Goal: Book appointment/travel/reservation

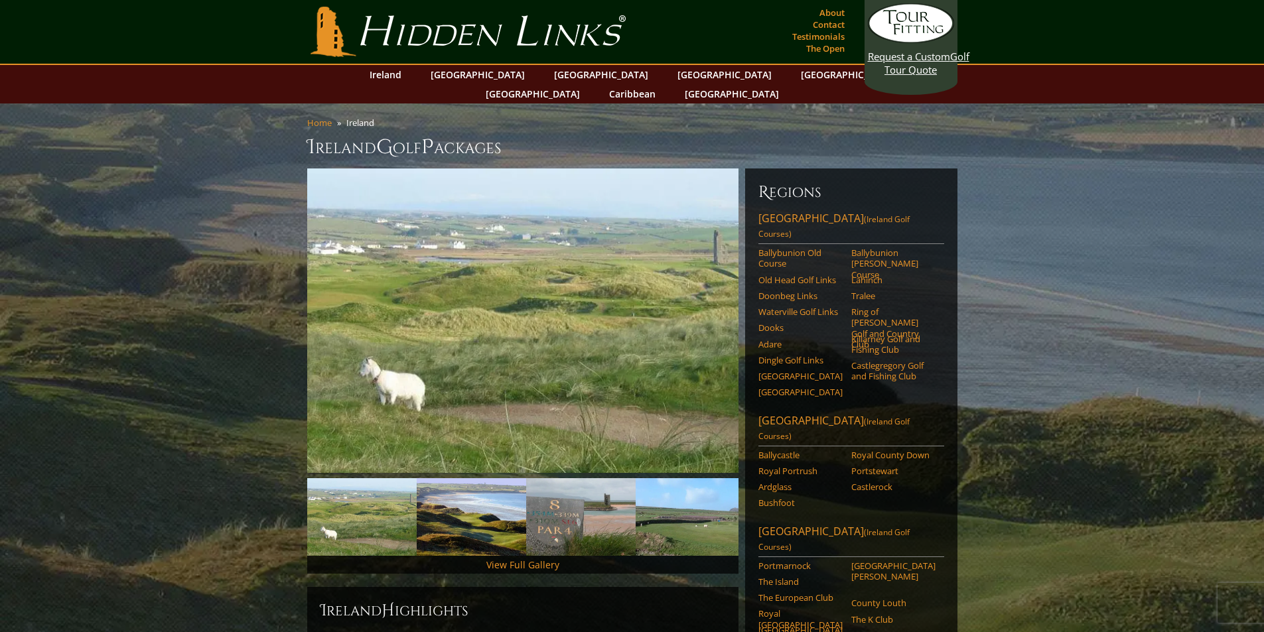
scroll to position [1, 0]
click at [721, 307] on link "Next" at bounding box center [718, 320] width 27 height 27
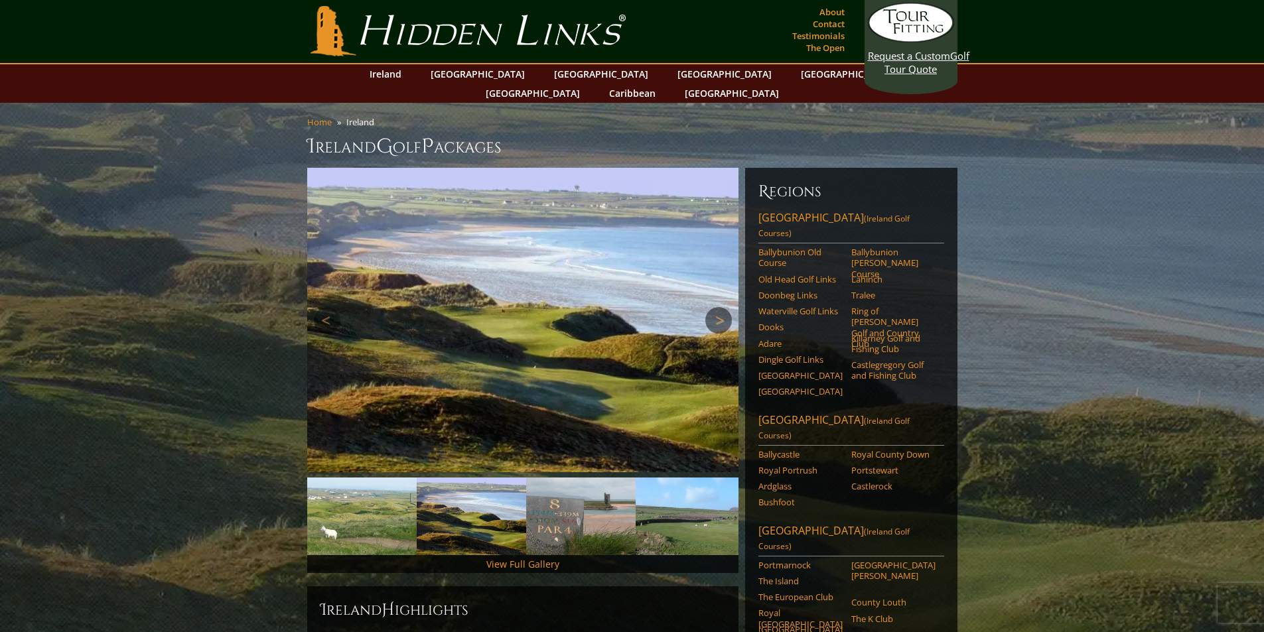
click at [722, 307] on link "Next" at bounding box center [718, 320] width 27 height 27
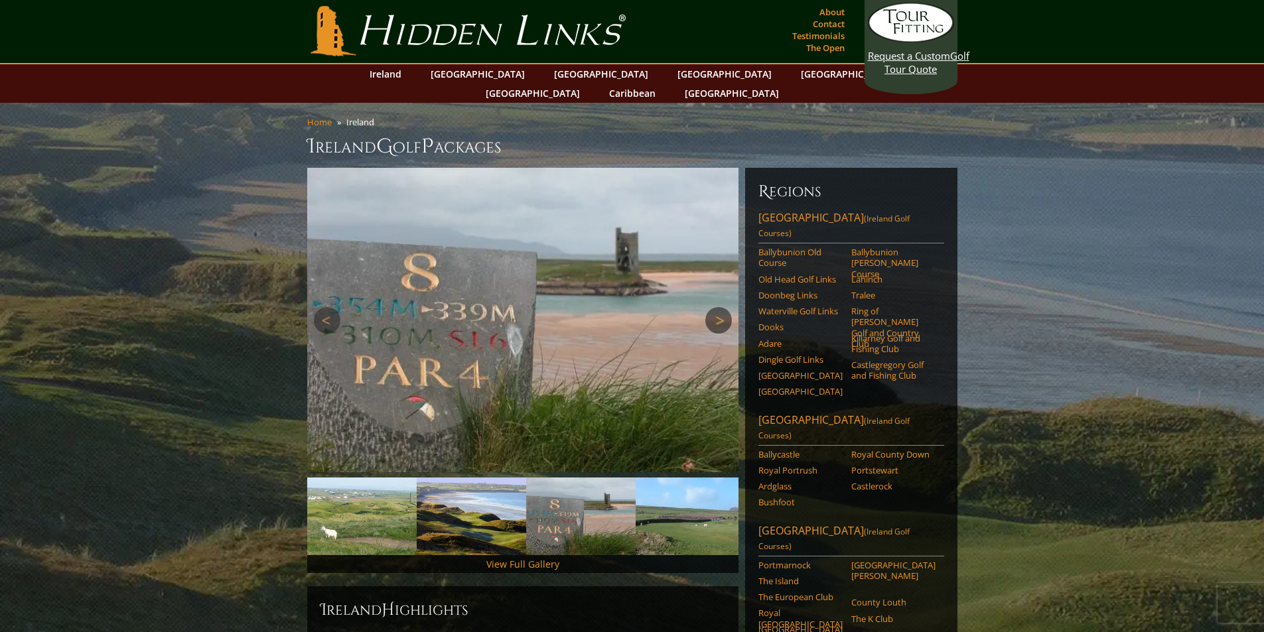
click at [722, 307] on link "Next" at bounding box center [718, 320] width 27 height 27
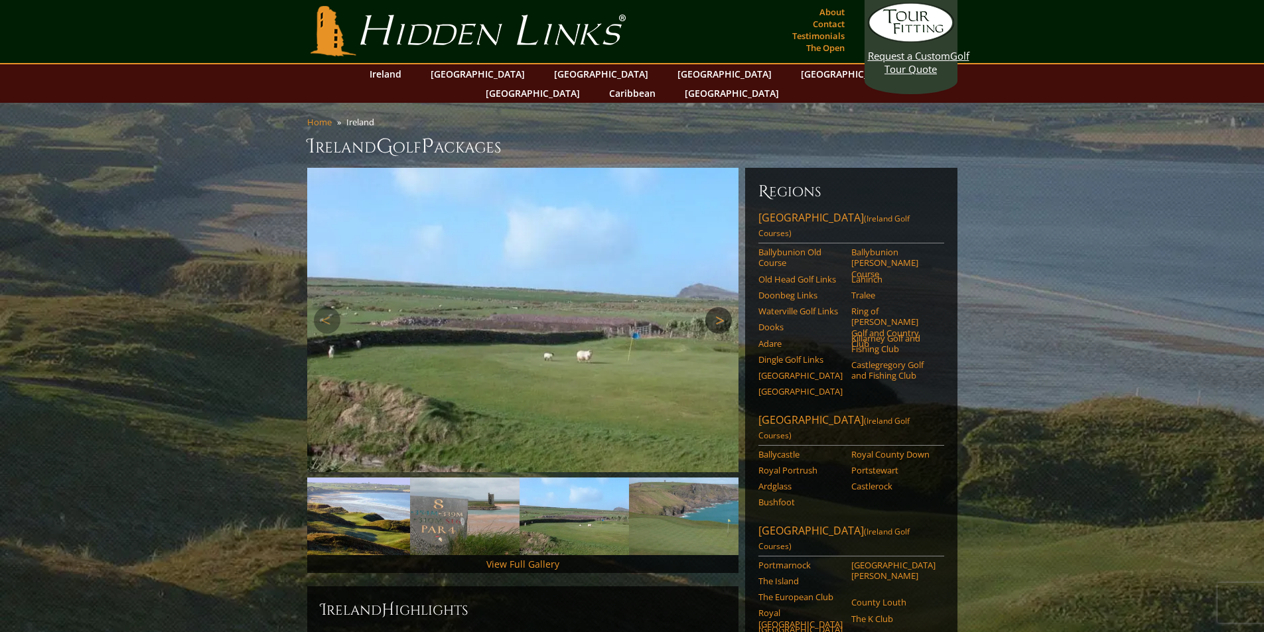
click at [722, 307] on link "Next" at bounding box center [718, 320] width 27 height 27
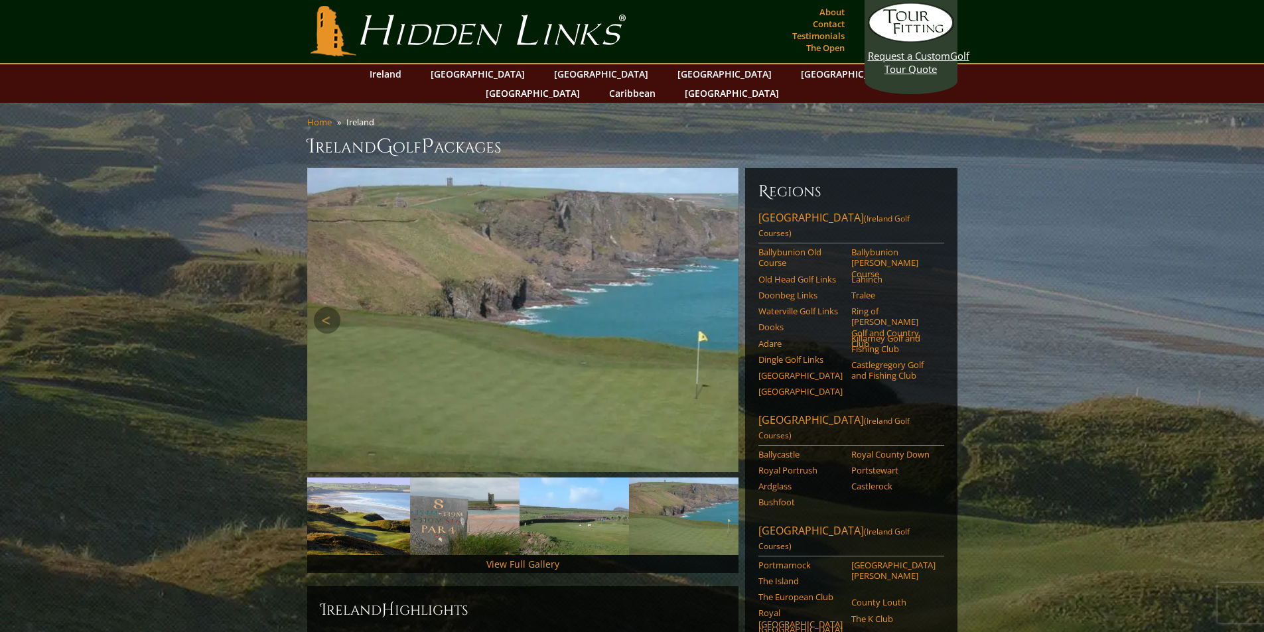
click at [722, 307] on link "Next" at bounding box center [718, 320] width 27 height 27
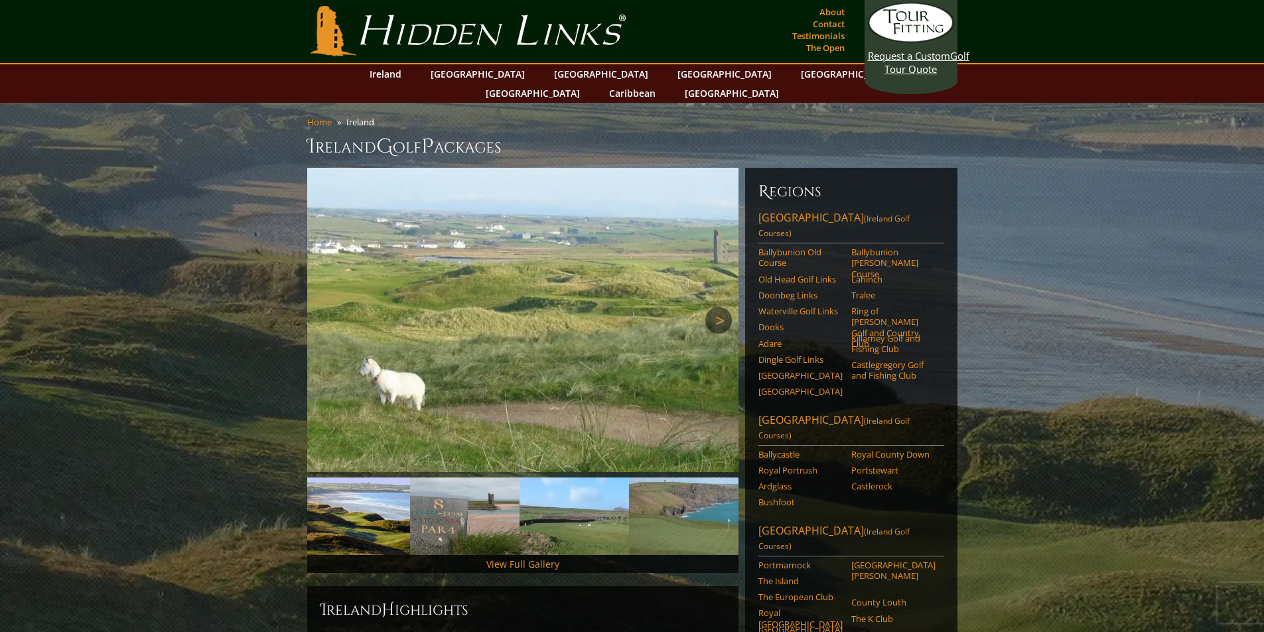
click at [720, 307] on link "Next" at bounding box center [718, 320] width 27 height 27
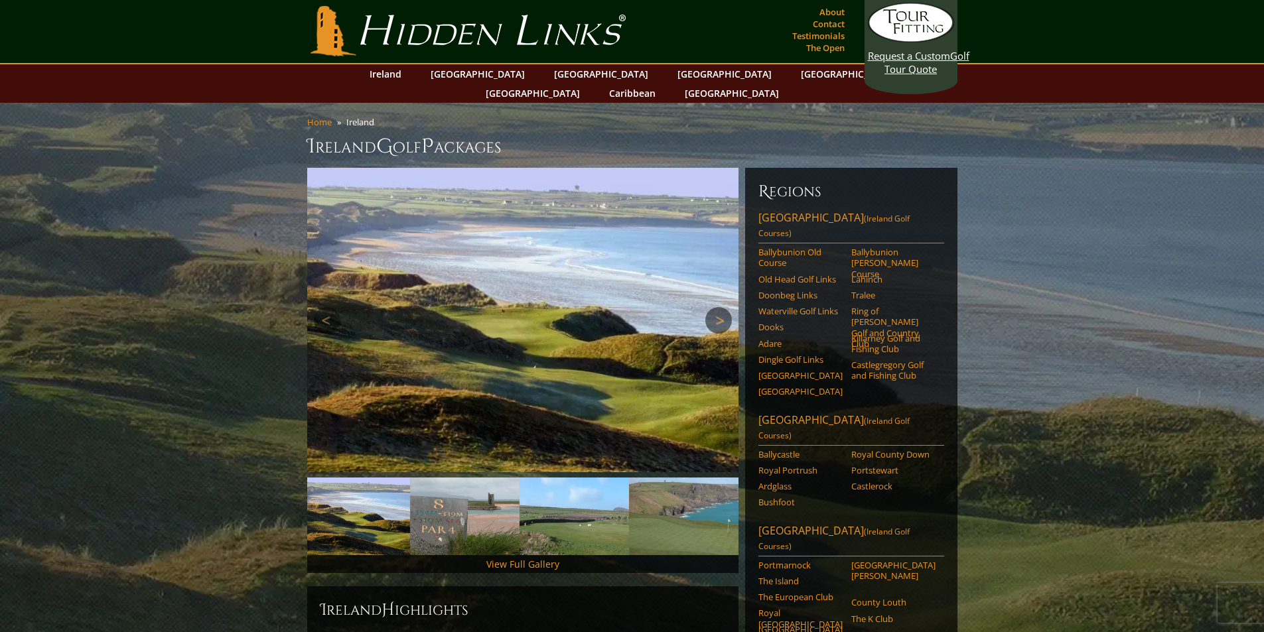
click at [720, 307] on link "Next" at bounding box center [718, 320] width 27 height 27
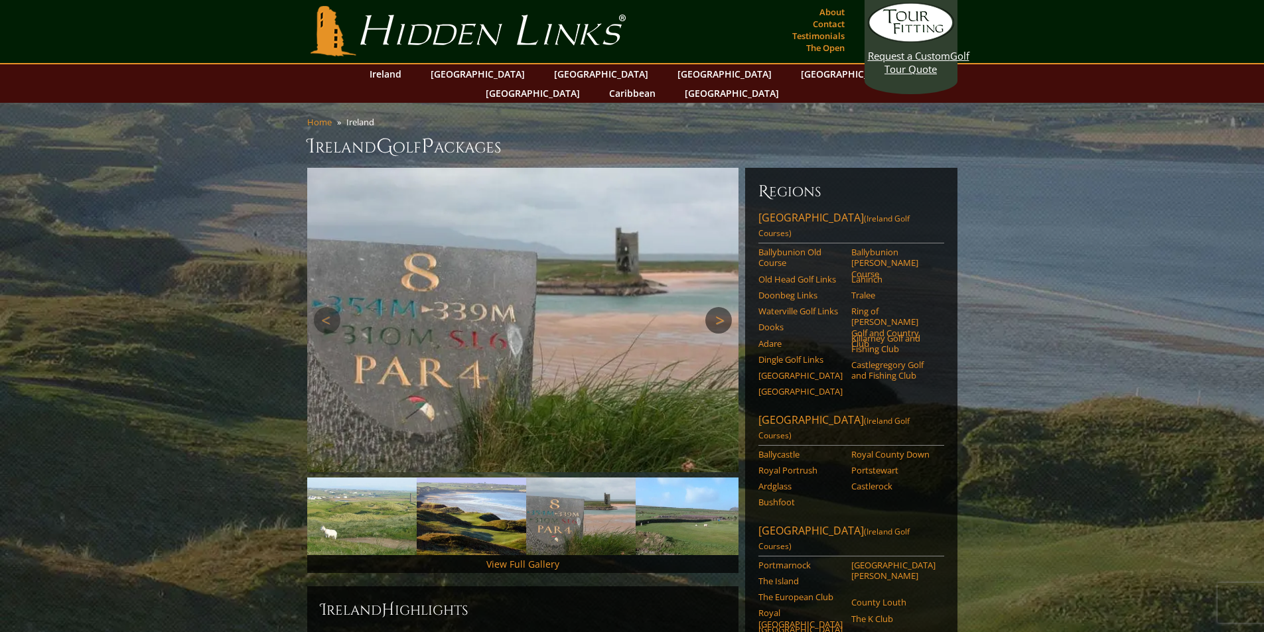
click at [720, 307] on link "Next" at bounding box center [718, 320] width 27 height 27
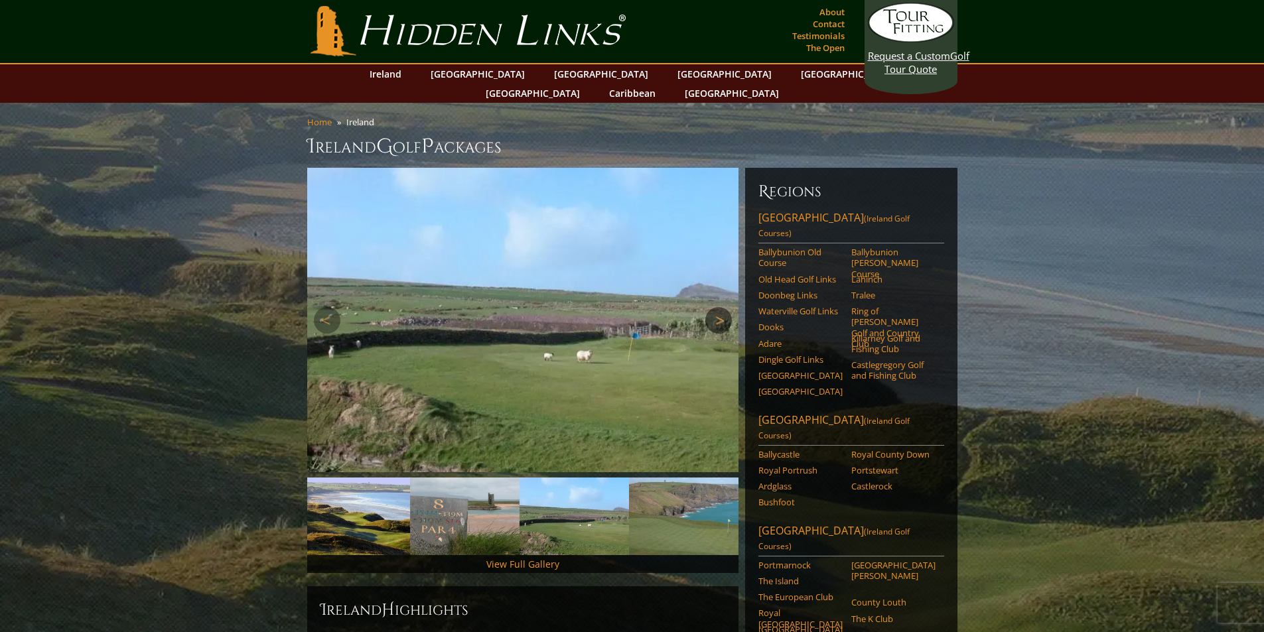
click at [720, 307] on link "Next" at bounding box center [718, 320] width 27 height 27
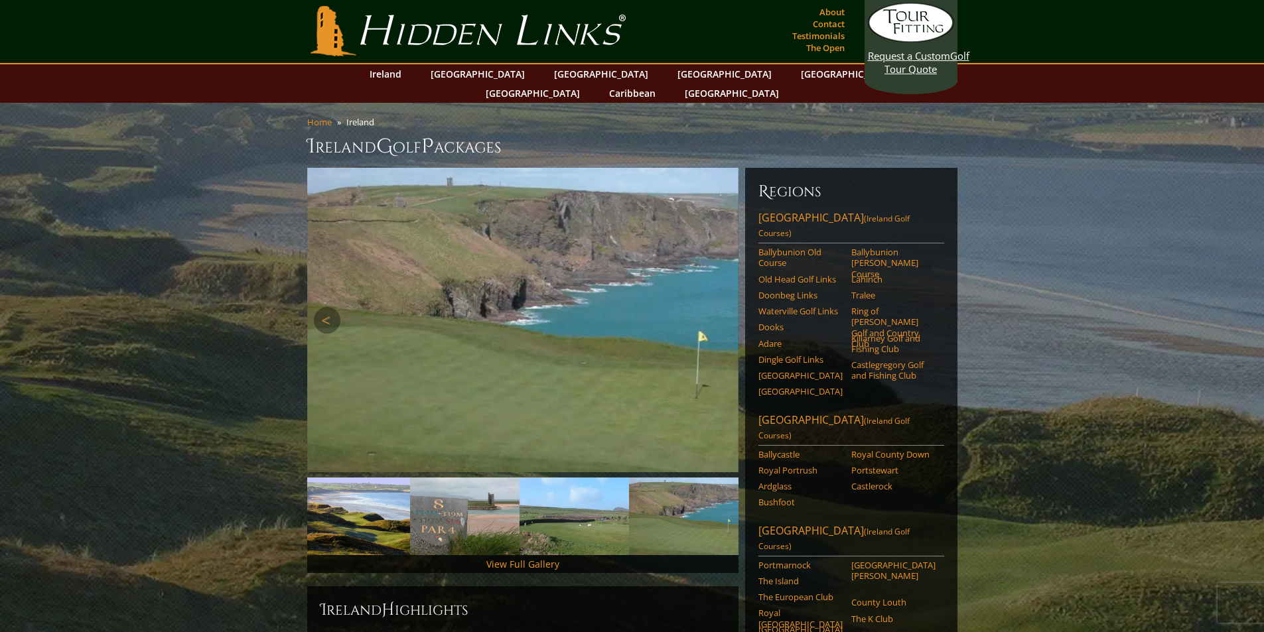
click at [720, 307] on link "Next" at bounding box center [718, 320] width 27 height 27
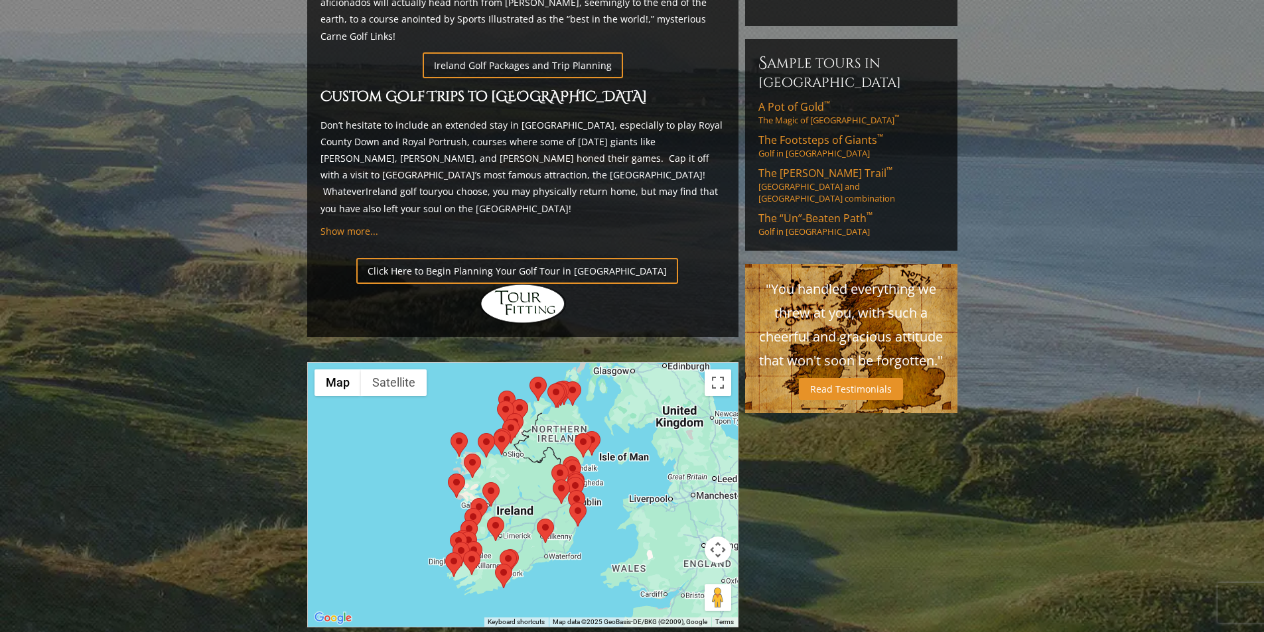
scroll to position [846, 0]
click at [450, 432] on area at bounding box center [450, 432] width 0 height 0
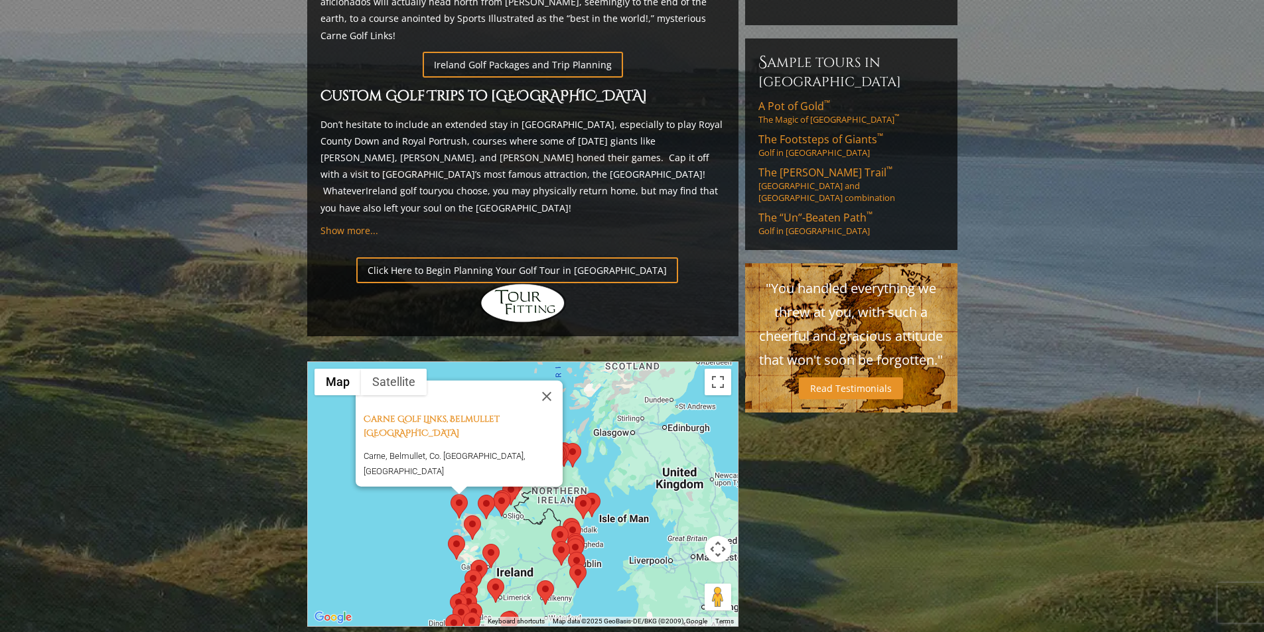
click at [464, 515] on area at bounding box center [464, 515] width 0 height 0
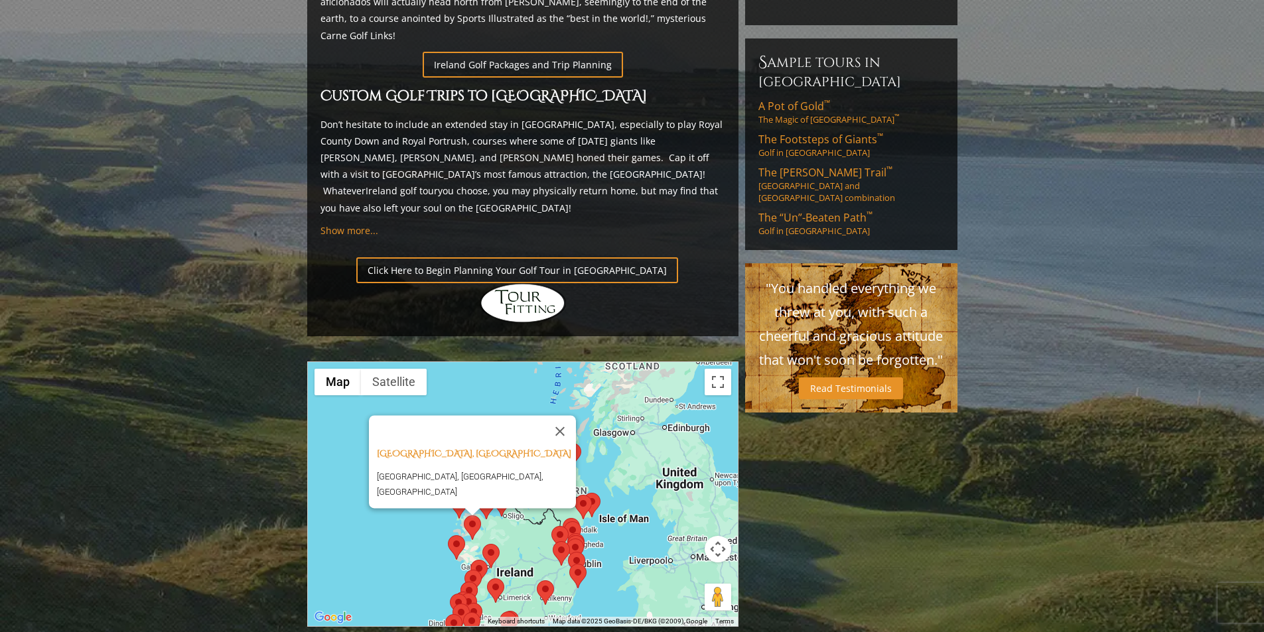
click at [448, 535] on area at bounding box center [448, 535] width 0 height 0
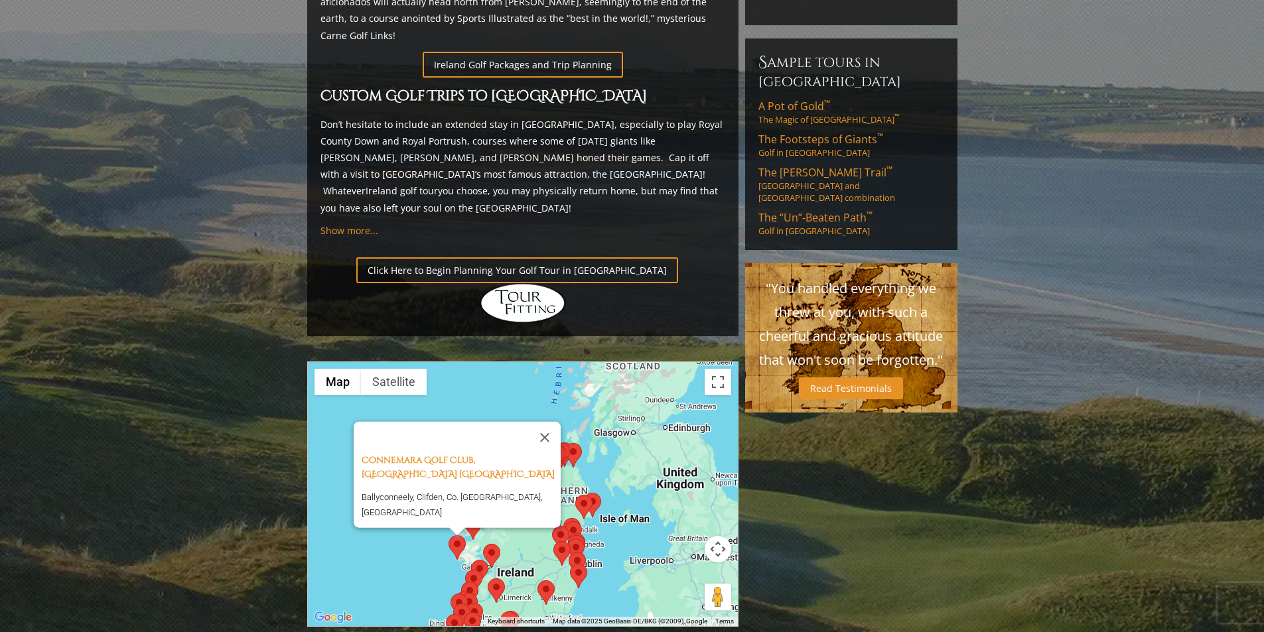
click at [483, 544] on area at bounding box center [483, 544] width 0 height 0
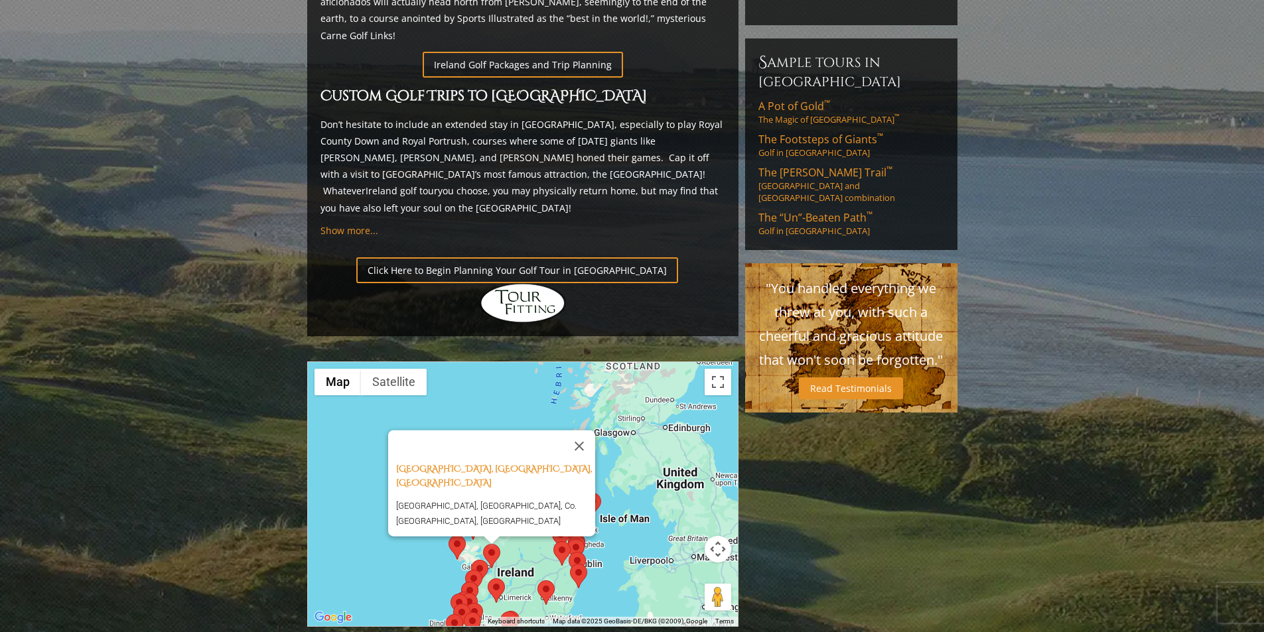
click at [471, 560] on area at bounding box center [471, 560] width 0 height 0
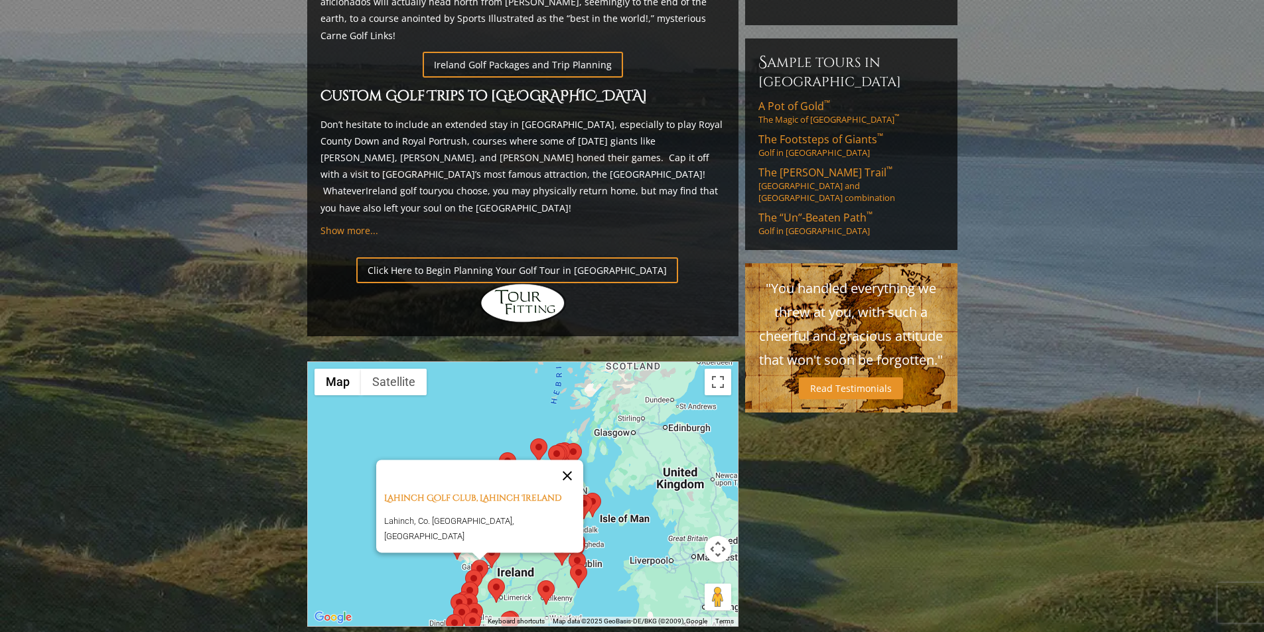
click at [560, 460] on button "Close" at bounding box center [567, 476] width 32 height 32
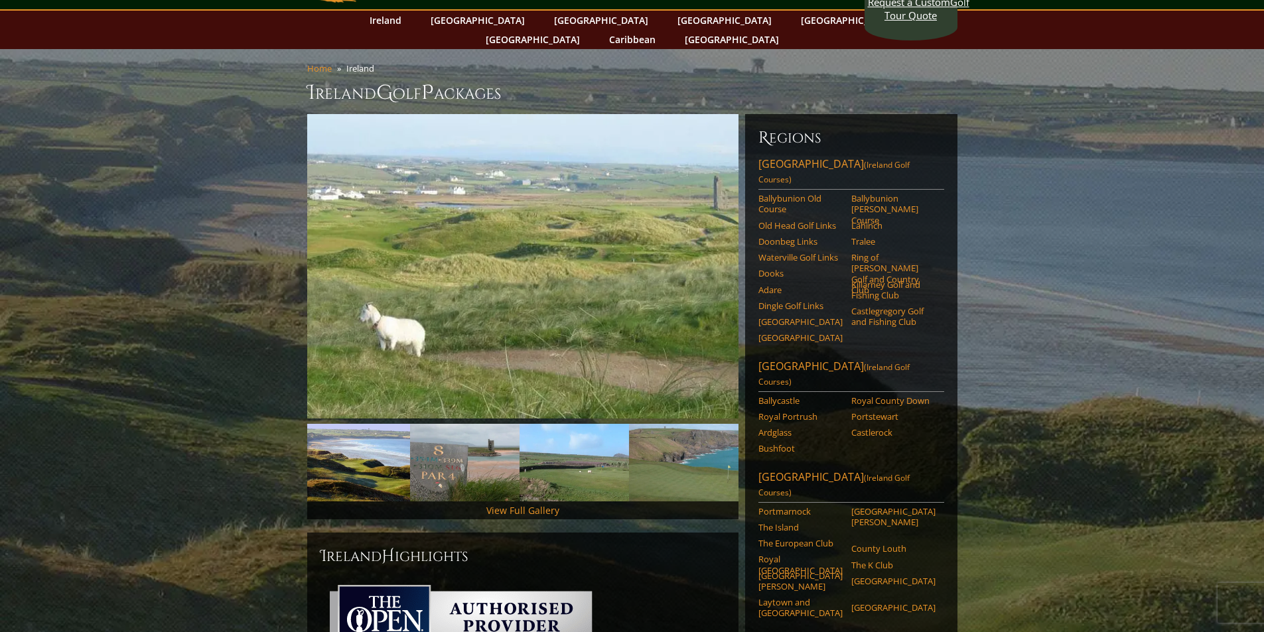
scroll to position [0, 0]
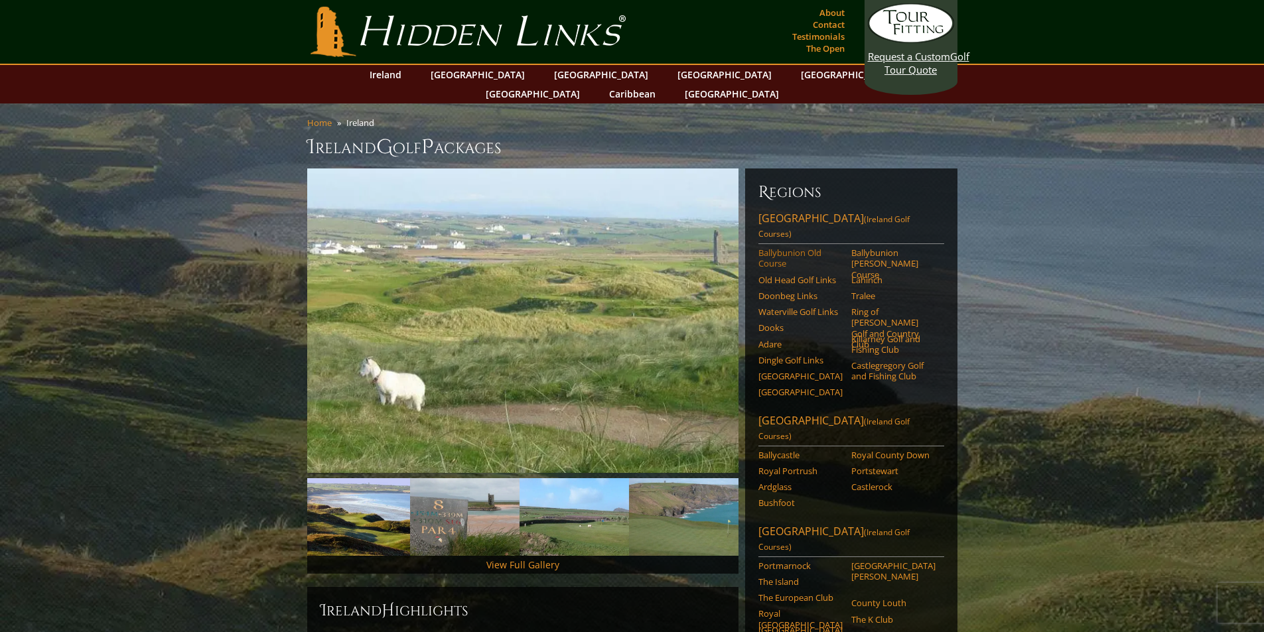
click at [780, 247] on link "Ballybunion Old Course" at bounding box center [800, 258] width 84 height 22
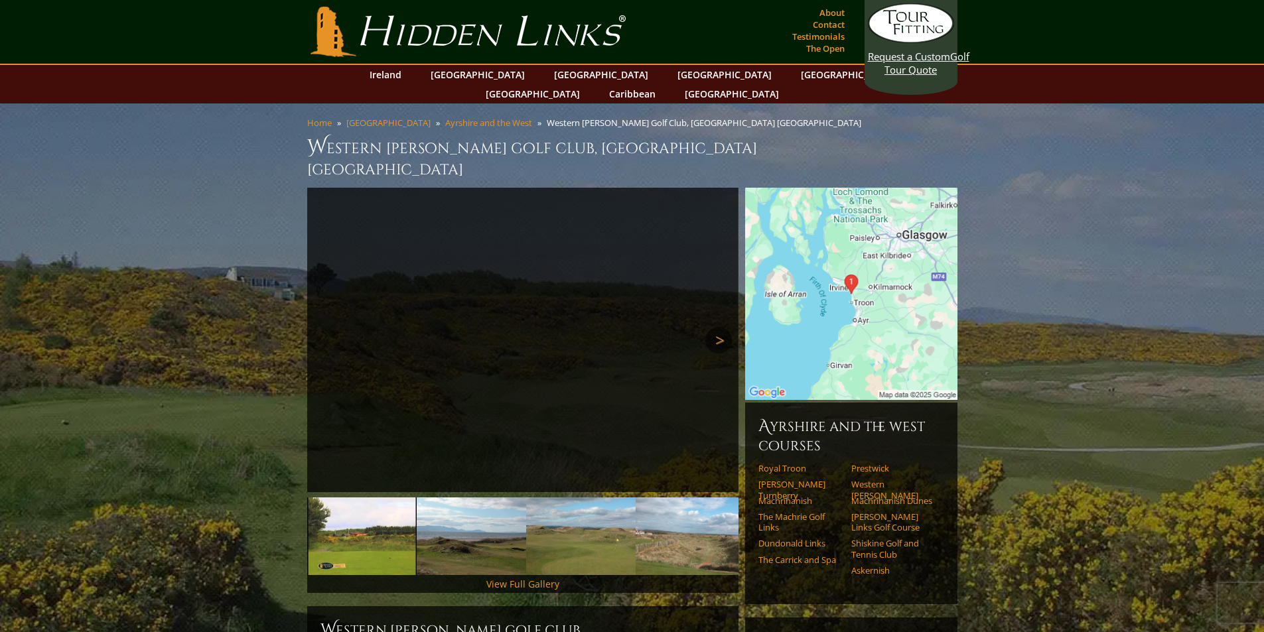
click at [715, 327] on link "Next" at bounding box center [718, 340] width 27 height 27
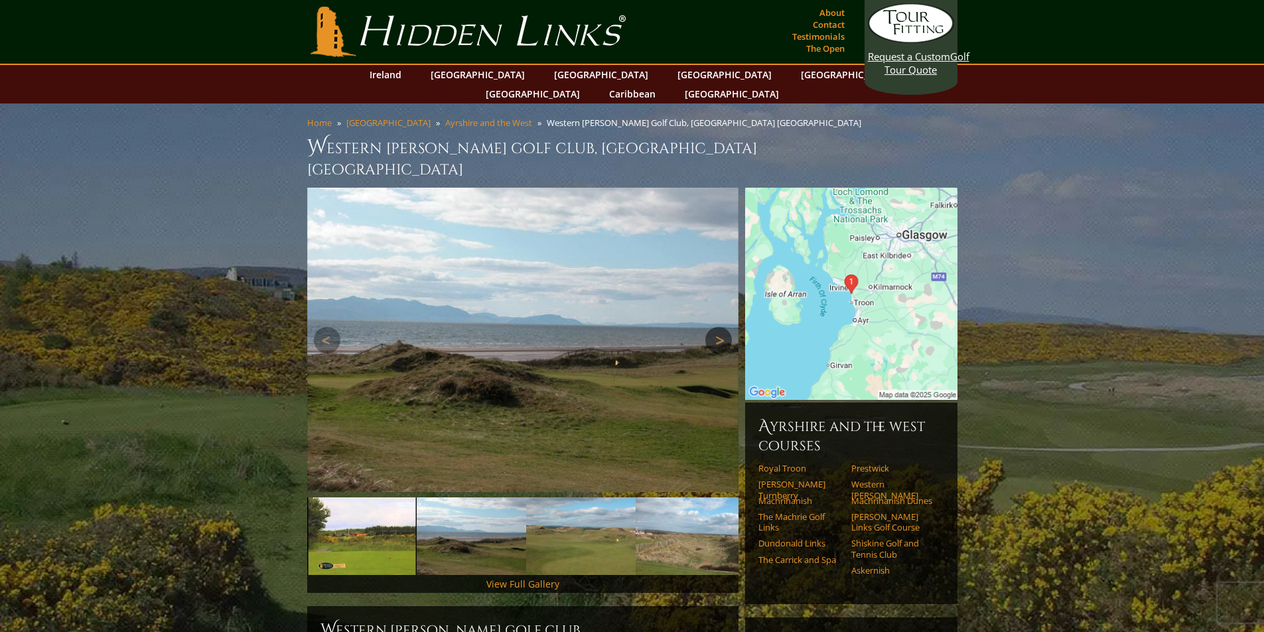
click at [715, 327] on link "Next" at bounding box center [718, 340] width 27 height 27
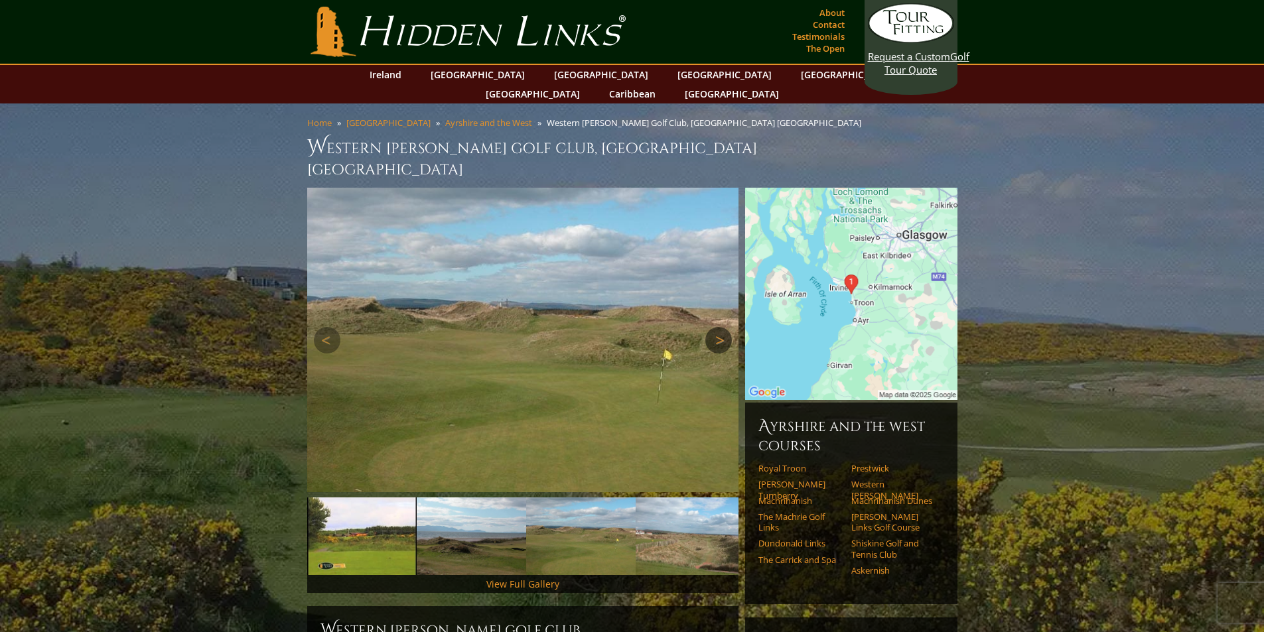
click at [714, 327] on link "Next" at bounding box center [718, 340] width 27 height 27
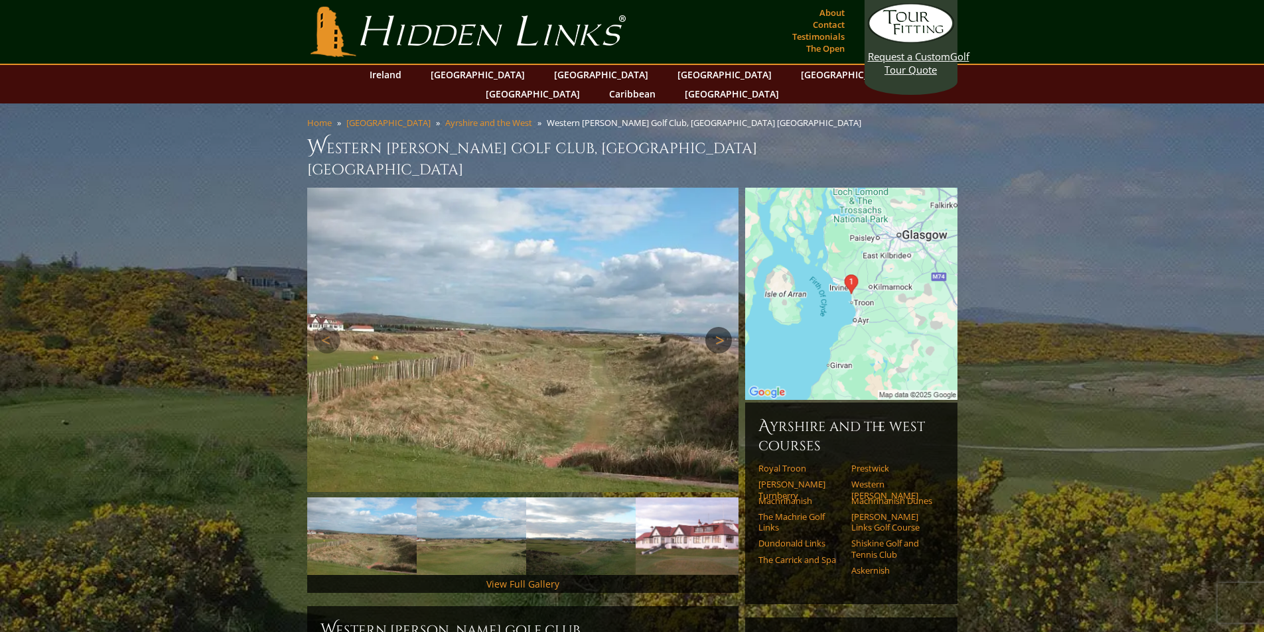
click at [714, 327] on link "Next" at bounding box center [718, 340] width 27 height 27
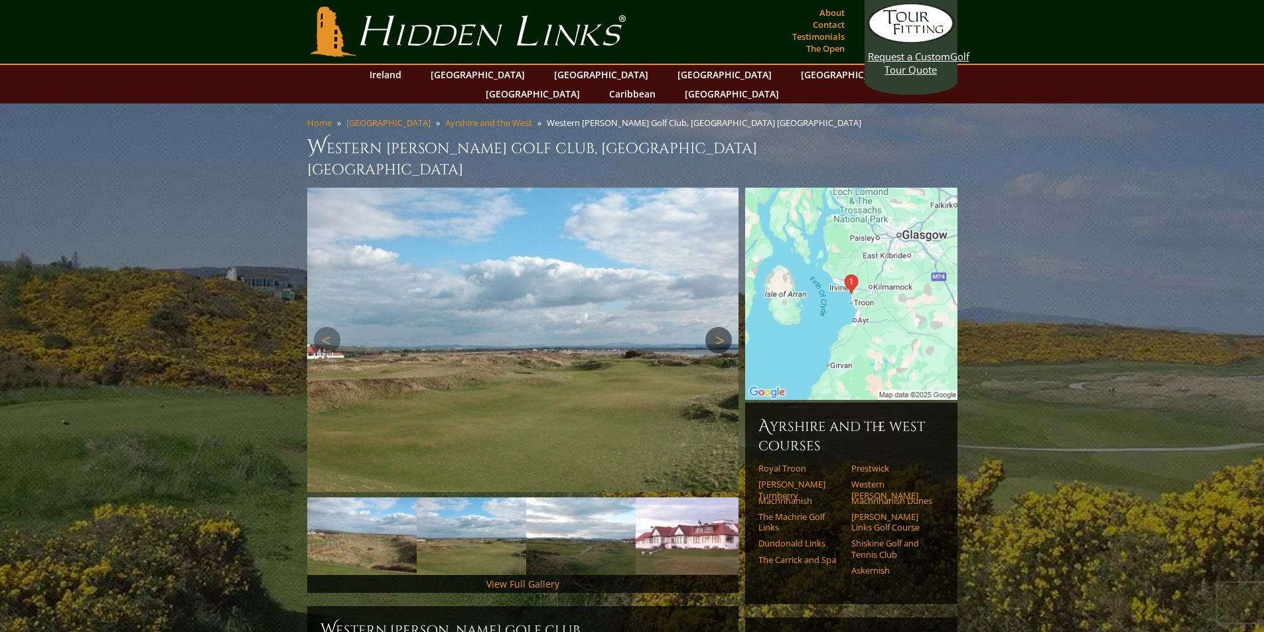
click at [714, 327] on link "Next" at bounding box center [718, 340] width 27 height 27
